Goal: Register for event/course

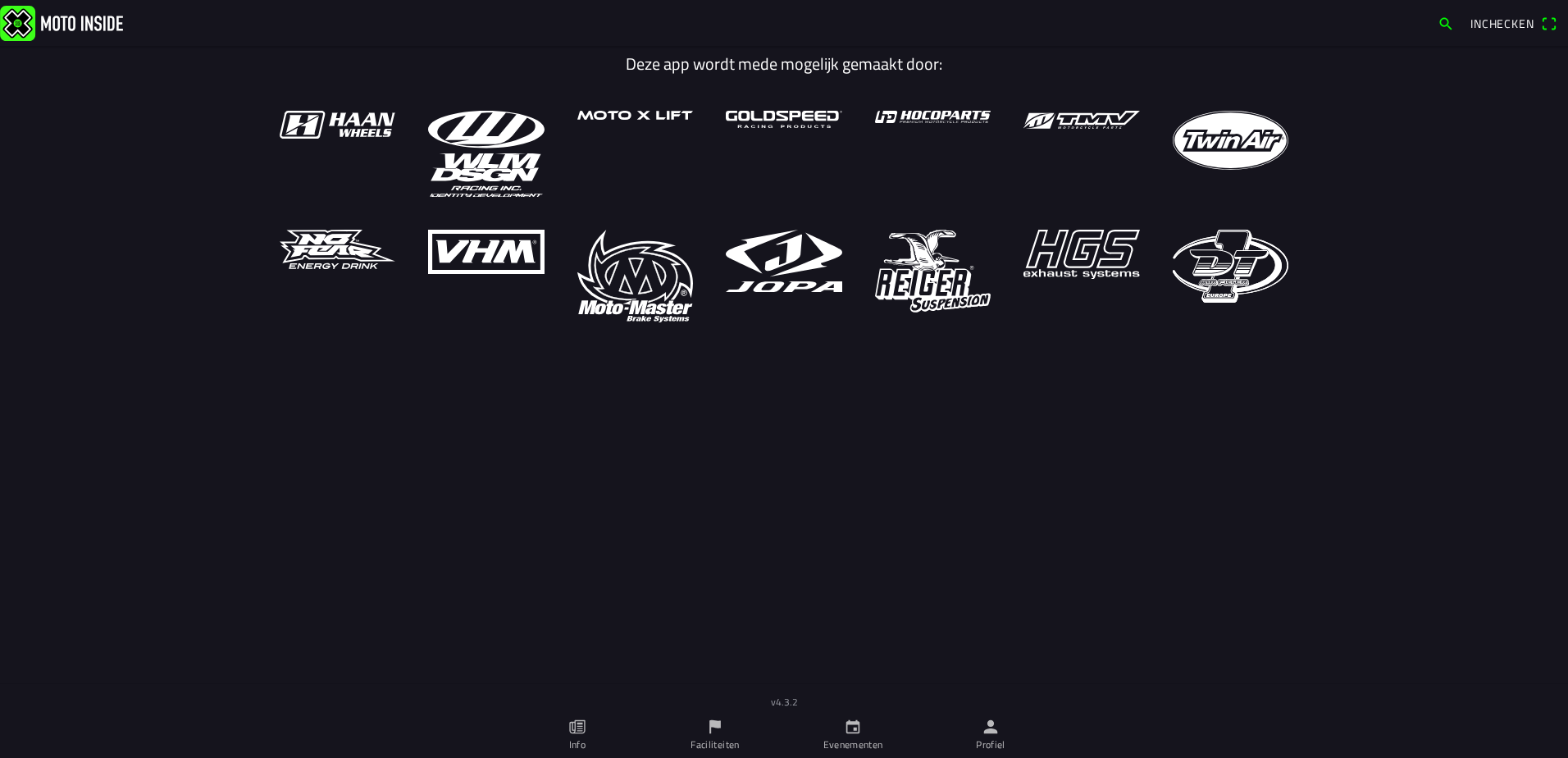
click at [853, 740] on ion-label "Evenementen" at bounding box center [853, 745] width 60 height 15
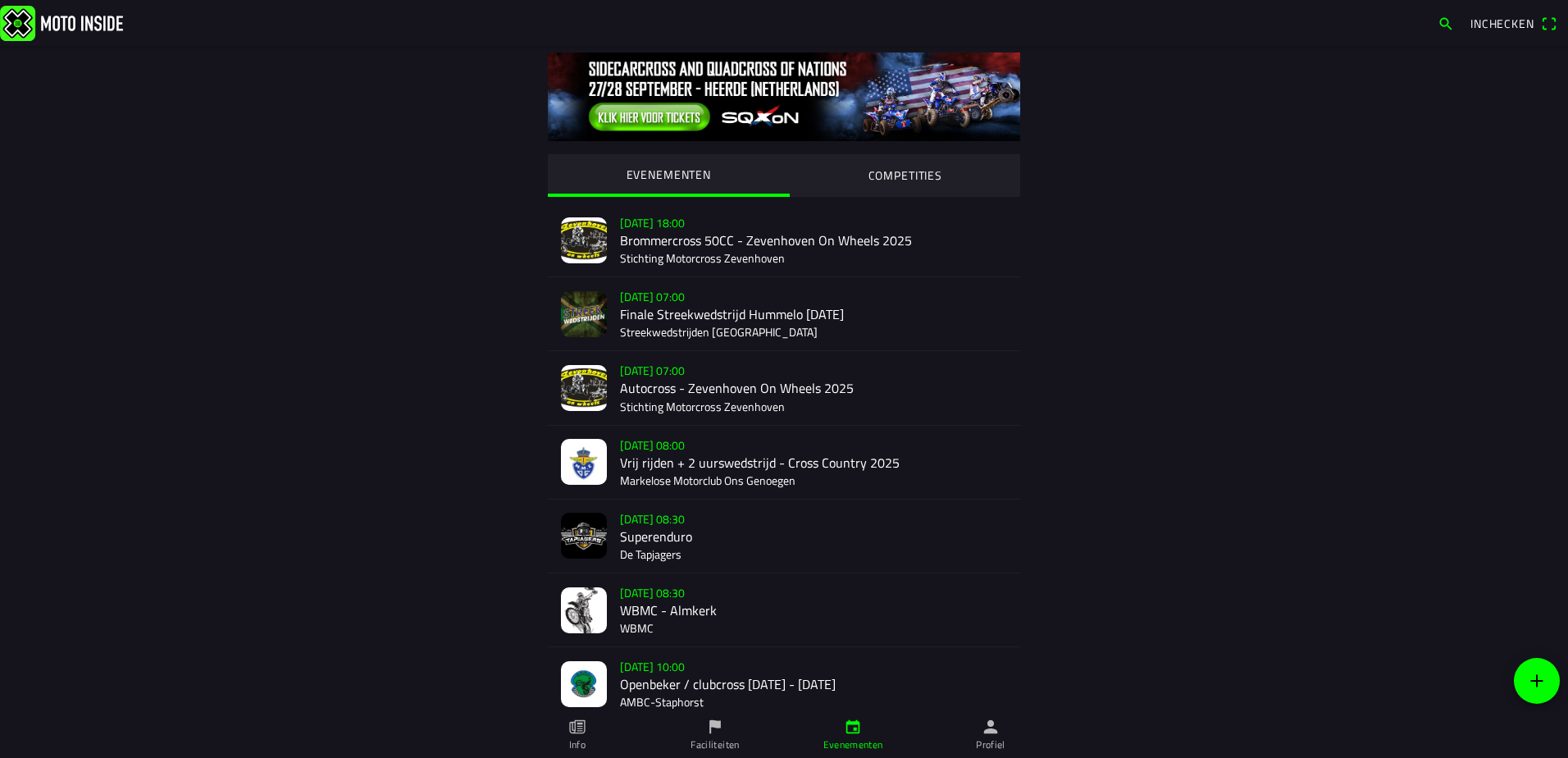
click at [748, 665] on div "[DATE] 10:00 Openbeker / clubcross [DATE] - [DATE] AMBC-[GEOGRAPHIC_DATA]" at bounding box center [813, 683] width 387 height 73
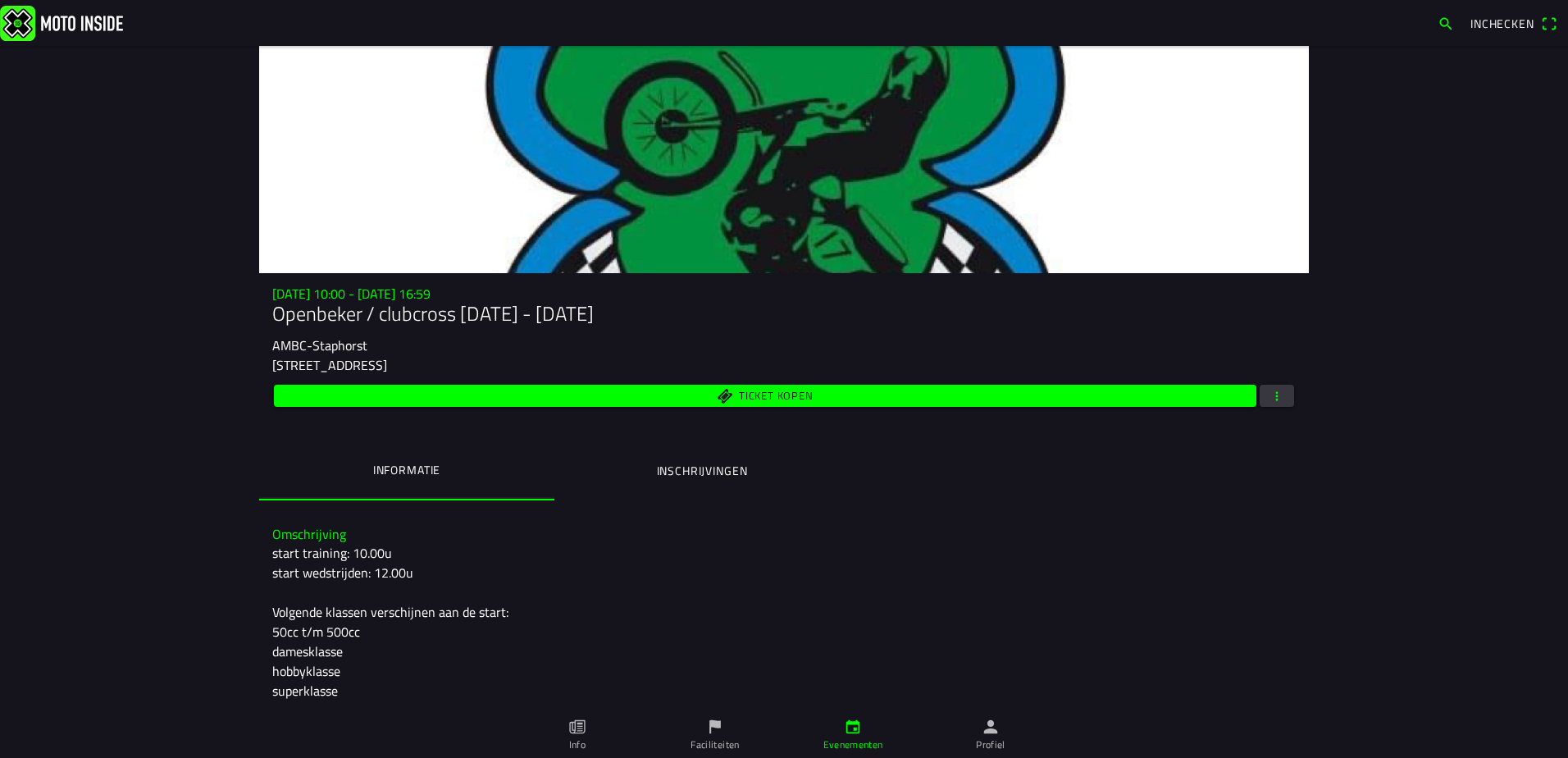
click at [1260, 392] on button "button" at bounding box center [1277, 395] width 35 height 22
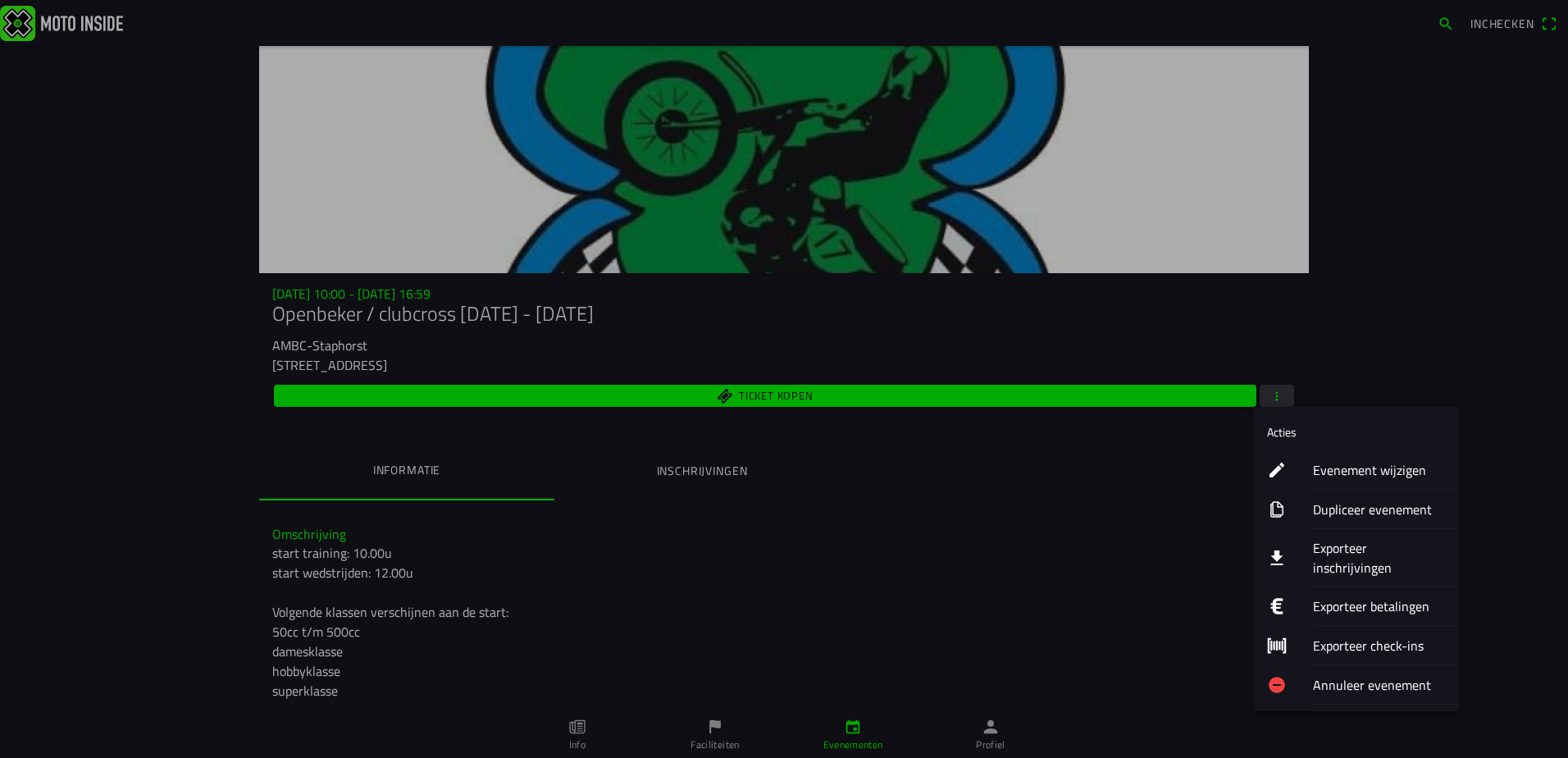
click at [1373, 551] on ion-label "Exporteer inschrijvingen" at bounding box center [1379, 557] width 133 height 39
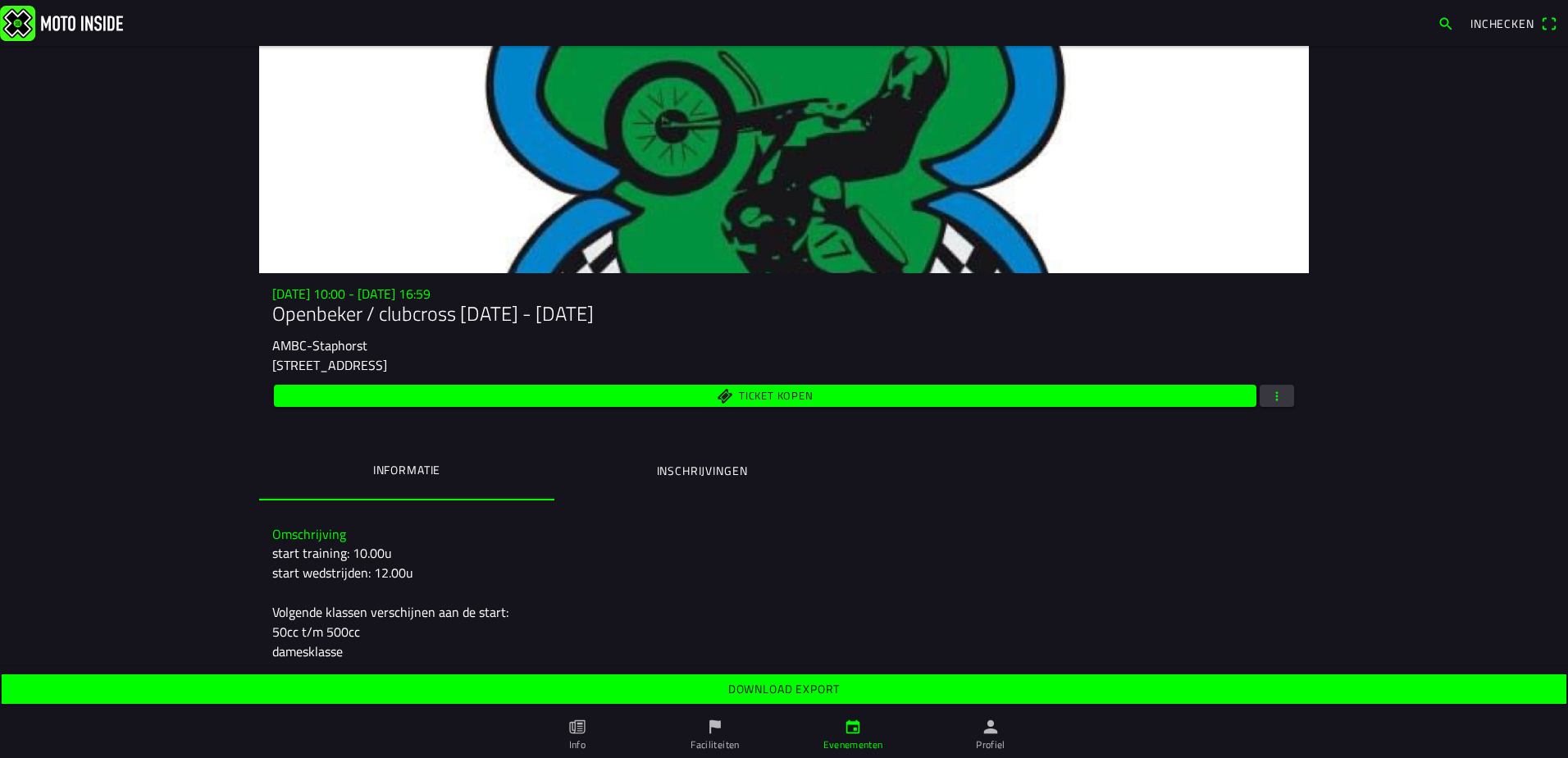
click at [964, 691] on span "Download export" at bounding box center [784, 689] width 1539 height 30
